Goal: Find specific page/section: Find specific page/section

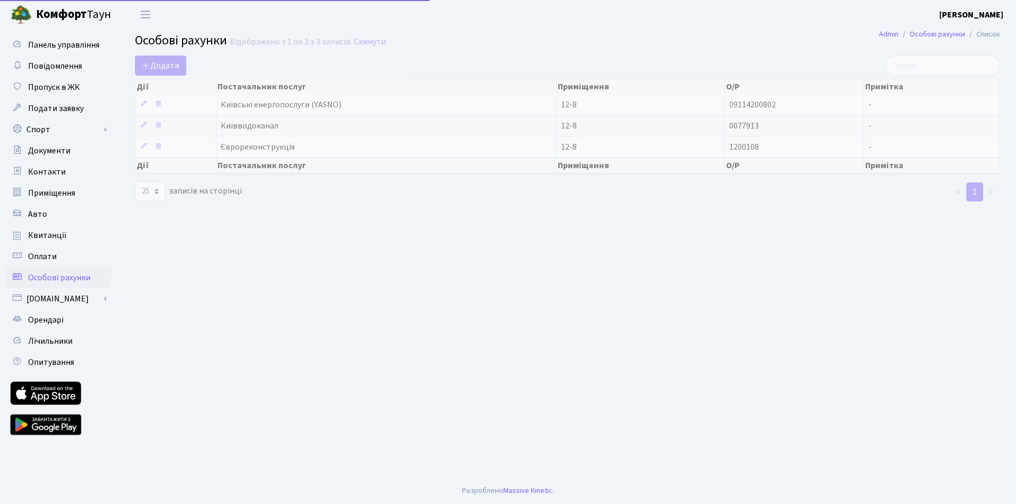
select select "25"
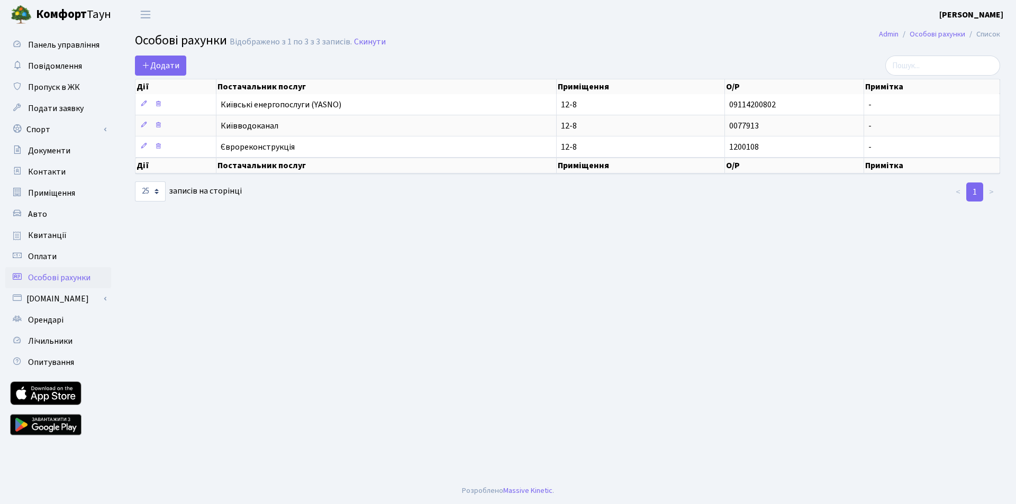
click at [521, 314] on main "Admin Особові рахунки Список Особові рахунки Відображено з 1 по 3 з 3 записів. …" at bounding box center [567, 253] width 897 height 449
click at [803, 277] on main "Admin Особові рахунки Список Особові рахунки Відображено з 1 по 3 з 3 записів. …" at bounding box center [567, 253] width 897 height 449
click at [711, 267] on main "Admin Особові рахунки Список Особові рахунки Відображено з 1 по 3 з 3 записів. …" at bounding box center [567, 253] width 897 height 449
drag, startPoint x: 495, startPoint y: 247, endPoint x: 168, endPoint y: 211, distance: 329.5
click at [489, 249] on main "Admin Особові рахунки Список Особові рахунки Відображено з 1 по 3 з 3 записів. …" at bounding box center [567, 253] width 897 height 449
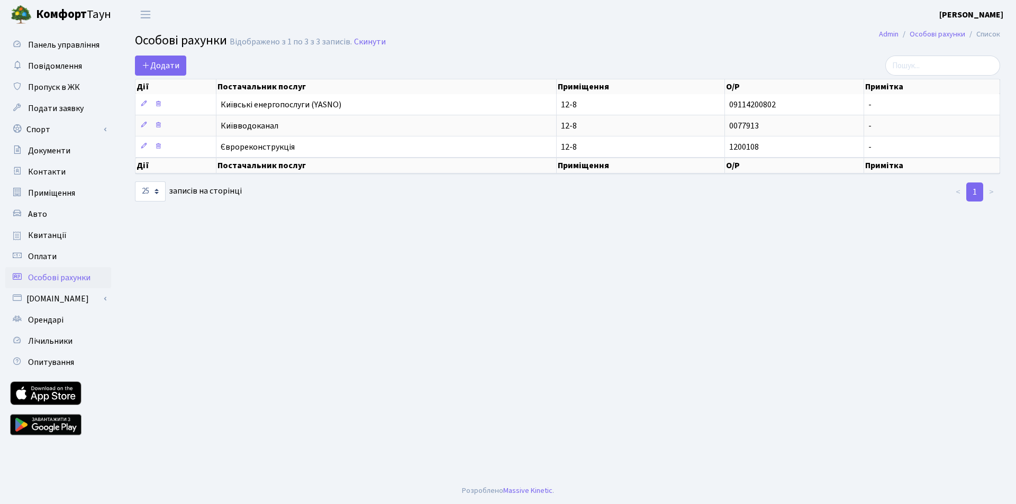
click at [305, 235] on main "Admin Особові рахунки Список Особові рахунки Відображено з 1 по 3 з 3 записів. …" at bounding box center [567, 253] width 897 height 449
click at [284, 306] on main "Admin Особові рахунки Список Особові рахунки Відображено з 1 по 3 з 3 записів. …" at bounding box center [567, 253] width 897 height 449
click at [290, 280] on main "Admin Особові рахунки Список Особові рахунки Відображено з 1 по 3 з 3 записів. …" at bounding box center [567, 253] width 897 height 449
click at [351, 276] on main "Admin Особові рахунки Список Особові рахунки Відображено з 1 по 3 з 3 записів. …" at bounding box center [567, 253] width 897 height 449
click at [50, 233] on span "Квитанції" at bounding box center [47, 236] width 39 height 12
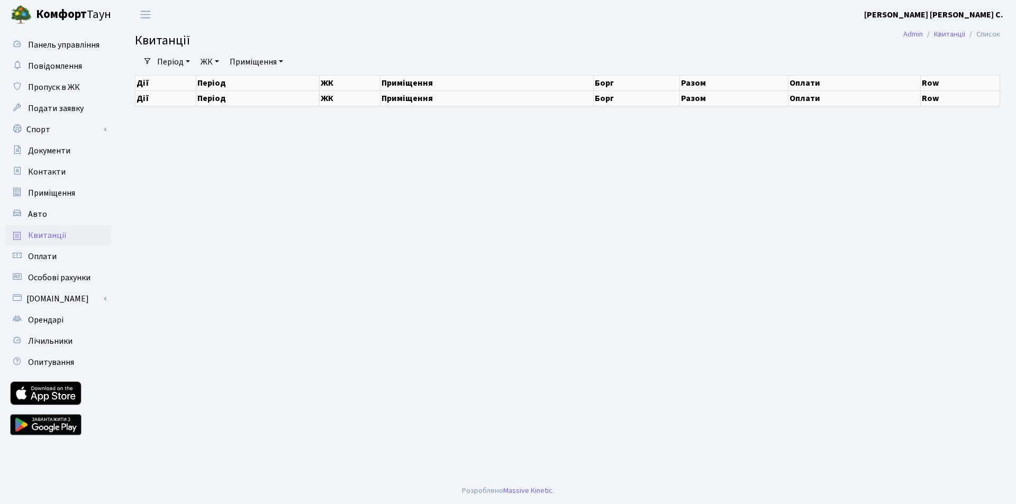
select select "25"
